Goal: Transaction & Acquisition: Purchase product/service

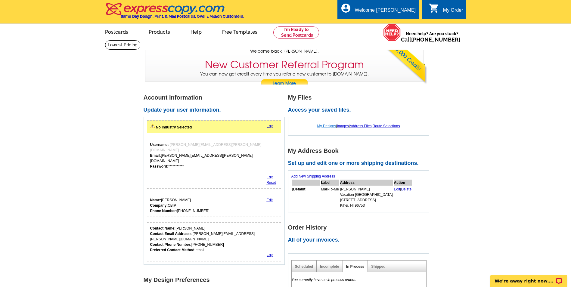
click at [328, 126] on link "My Designs" at bounding box center [326, 126] width 19 height 4
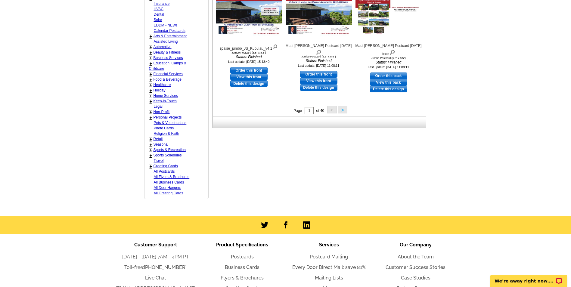
scroll to position [150, 0]
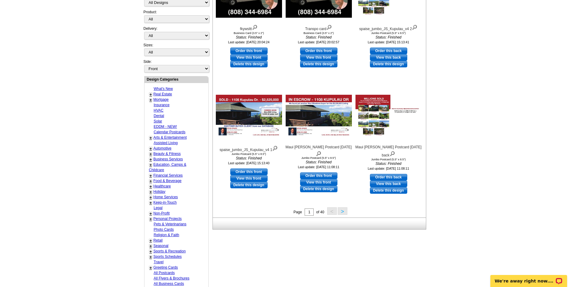
click at [341, 213] on button ">" at bounding box center [343, 211] width 10 height 8
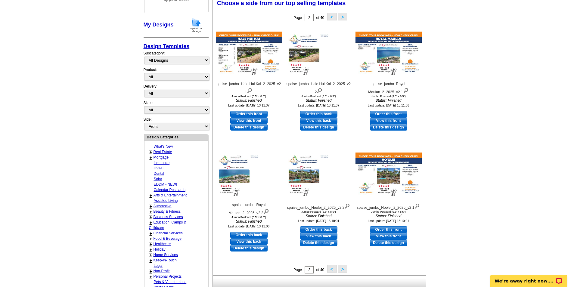
scroll to position [89, 0]
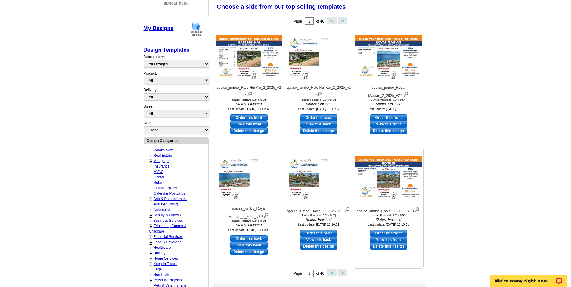
click at [392, 174] on img at bounding box center [388, 177] width 66 height 43
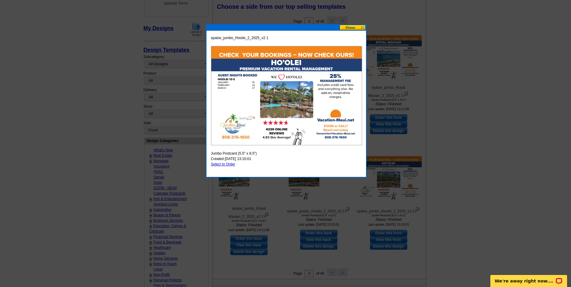
click at [272, 92] on img at bounding box center [286, 95] width 151 height 99
click at [232, 128] on img at bounding box center [286, 95] width 151 height 99
click at [342, 27] on button at bounding box center [352, 28] width 26 height 6
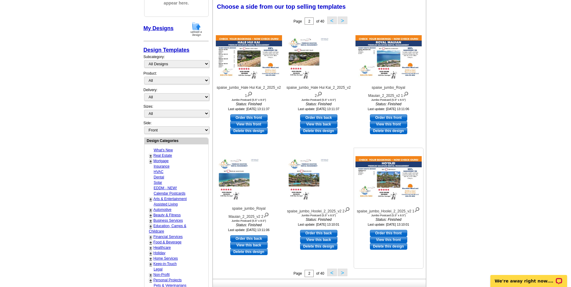
click at [387, 174] on img at bounding box center [388, 177] width 66 height 43
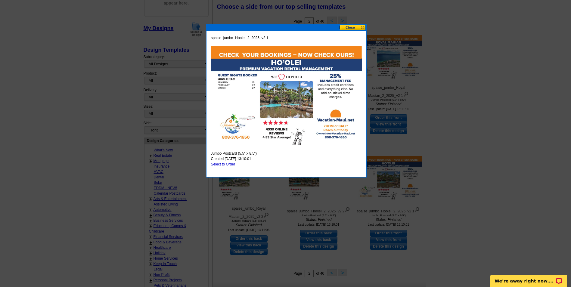
click at [350, 26] on button at bounding box center [352, 28] width 26 height 6
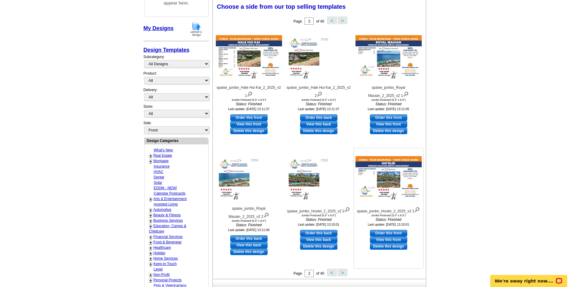
click at [388, 171] on img at bounding box center [388, 177] width 66 height 43
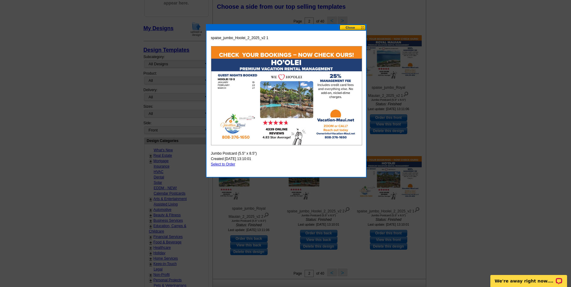
click at [223, 165] on link "Select to Order" at bounding box center [223, 164] width 24 height 4
select select "2"
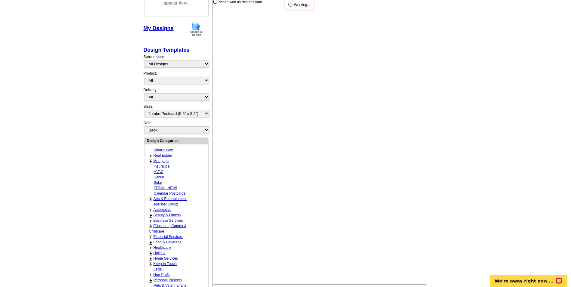
scroll to position [0, 0]
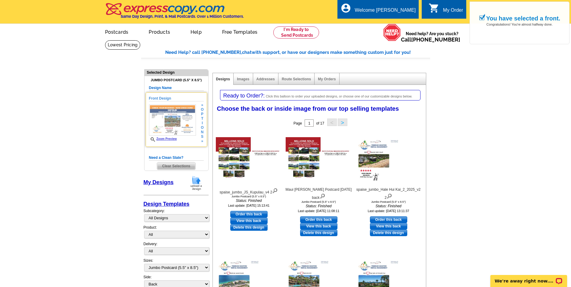
click at [172, 116] on img at bounding box center [172, 119] width 47 height 31
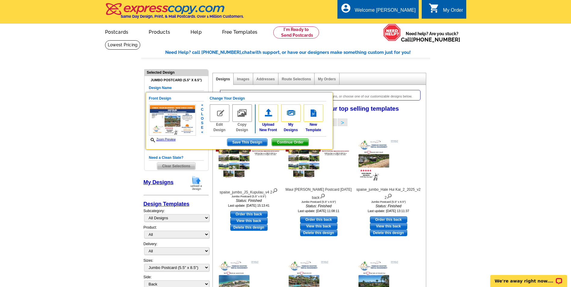
click at [243, 113] on img at bounding box center [242, 112] width 20 height 17
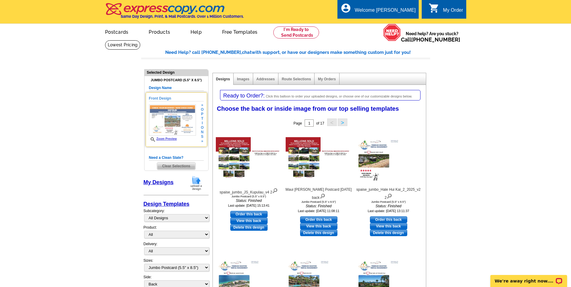
click at [178, 116] on img at bounding box center [172, 119] width 47 height 31
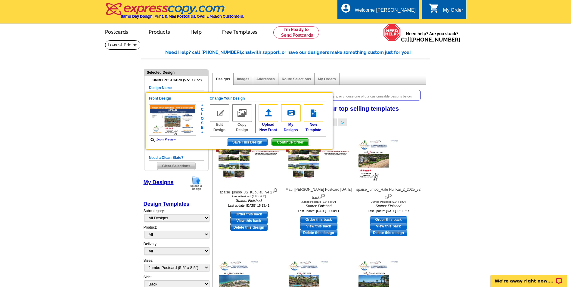
click at [259, 142] on span "Save This Design" at bounding box center [247, 142] width 40 height 7
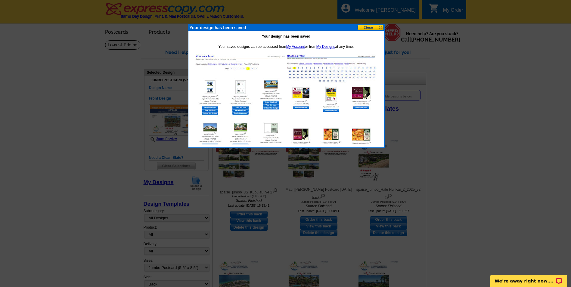
click at [374, 27] on button at bounding box center [370, 28] width 26 height 6
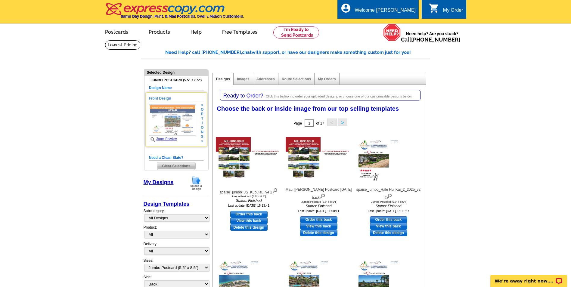
click at [175, 116] on img at bounding box center [172, 119] width 47 height 31
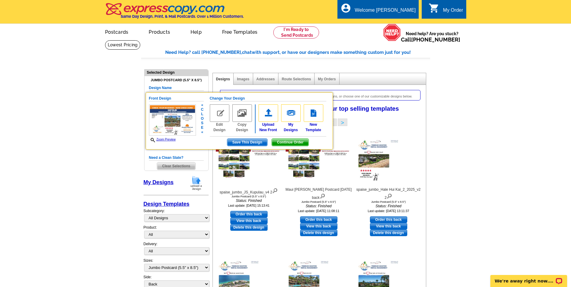
click at [217, 113] on img at bounding box center [220, 112] width 20 height 17
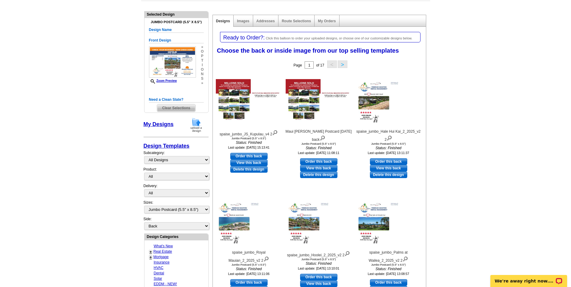
scroll to position [90, 0]
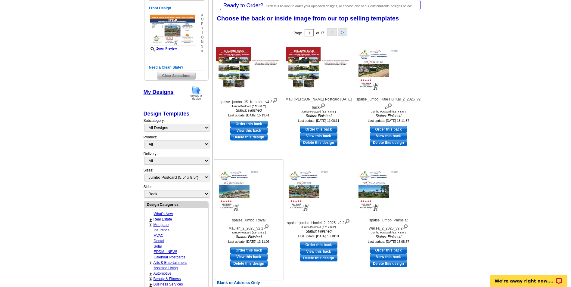
click at [232, 175] on img at bounding box center [249, 189] width 66 height 43
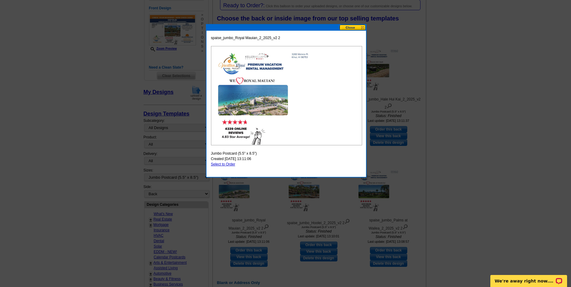
click at [238, 63] on img at bounding box center [286, 95] width 151 height 99
click at [455, 157] on div at bounding box center [285, 98] width 571 height 377
click at [223, 166] on link "Select to Order" at bounding box center [223, 164] width 24 height 4
select select "front"
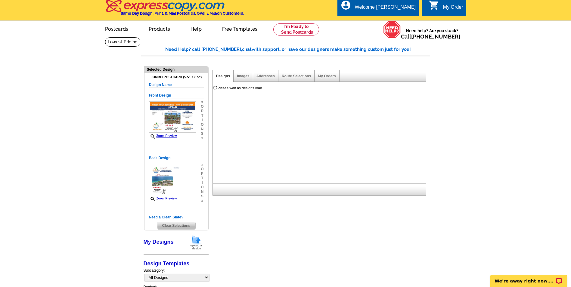
scroll to position [0, 0]
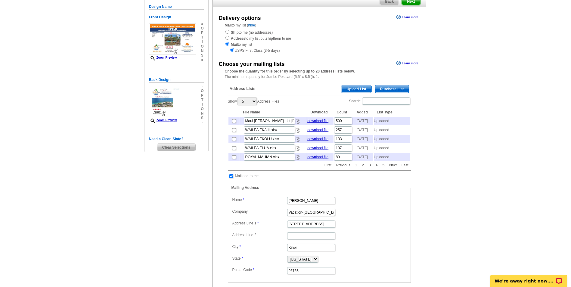
scroll to position [60, 0]
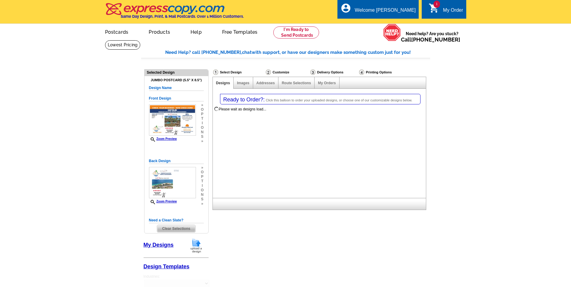
select select "2"
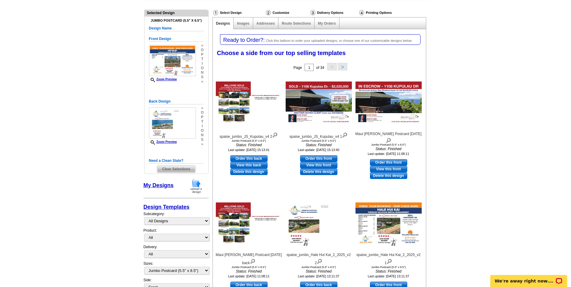
scroll to position [60, 0]
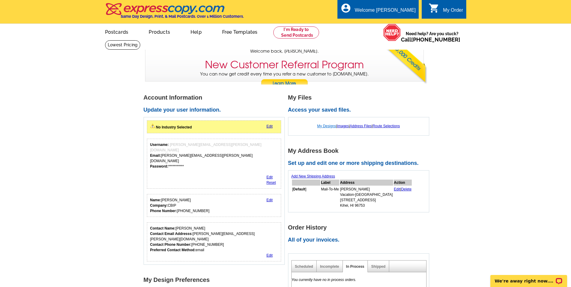
click at [321, 125] on link "My Designs" at bounding box center [326, 126] width 19 height 4
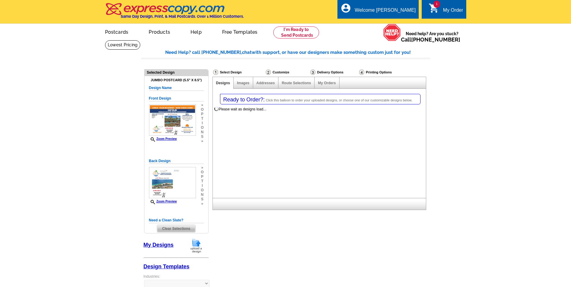
select select "1"
select select "2"
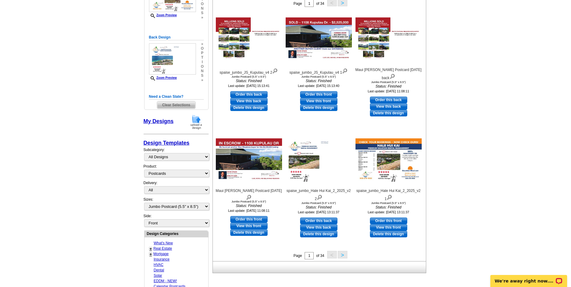
scroll to position [181, 0]
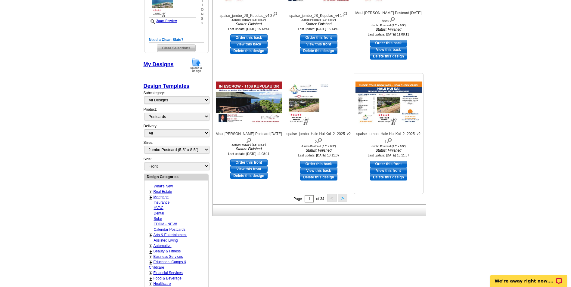
click at [389, 171] on link "View this front" at bounding box center [388, 170] width 37 height 7
